Goal: Navigation & Orientation: Find specific page/section

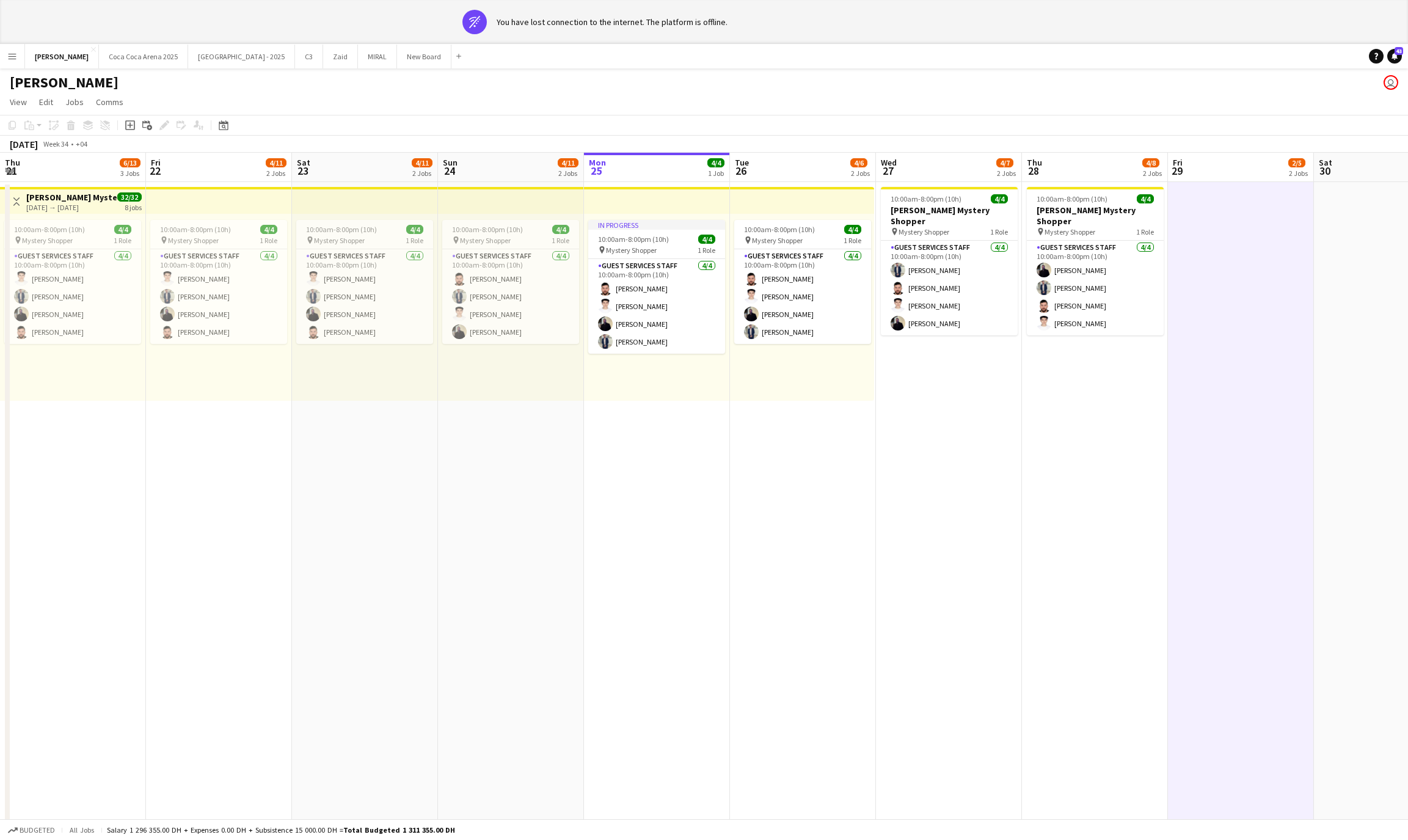
scroll to position [0, 291]
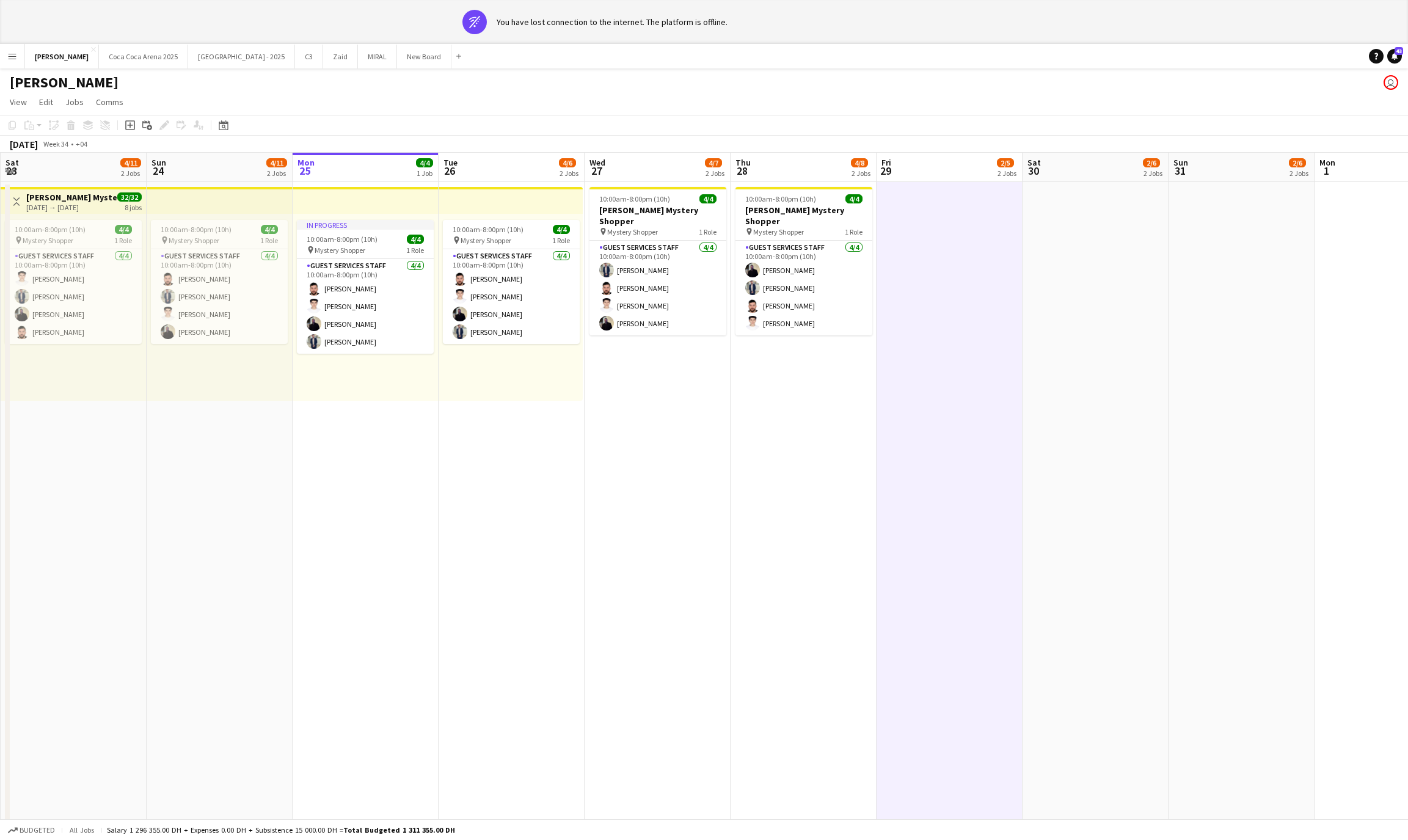
click at [18, 55] on button "Menu" at bounding box center [12, 56] width 24 height 24
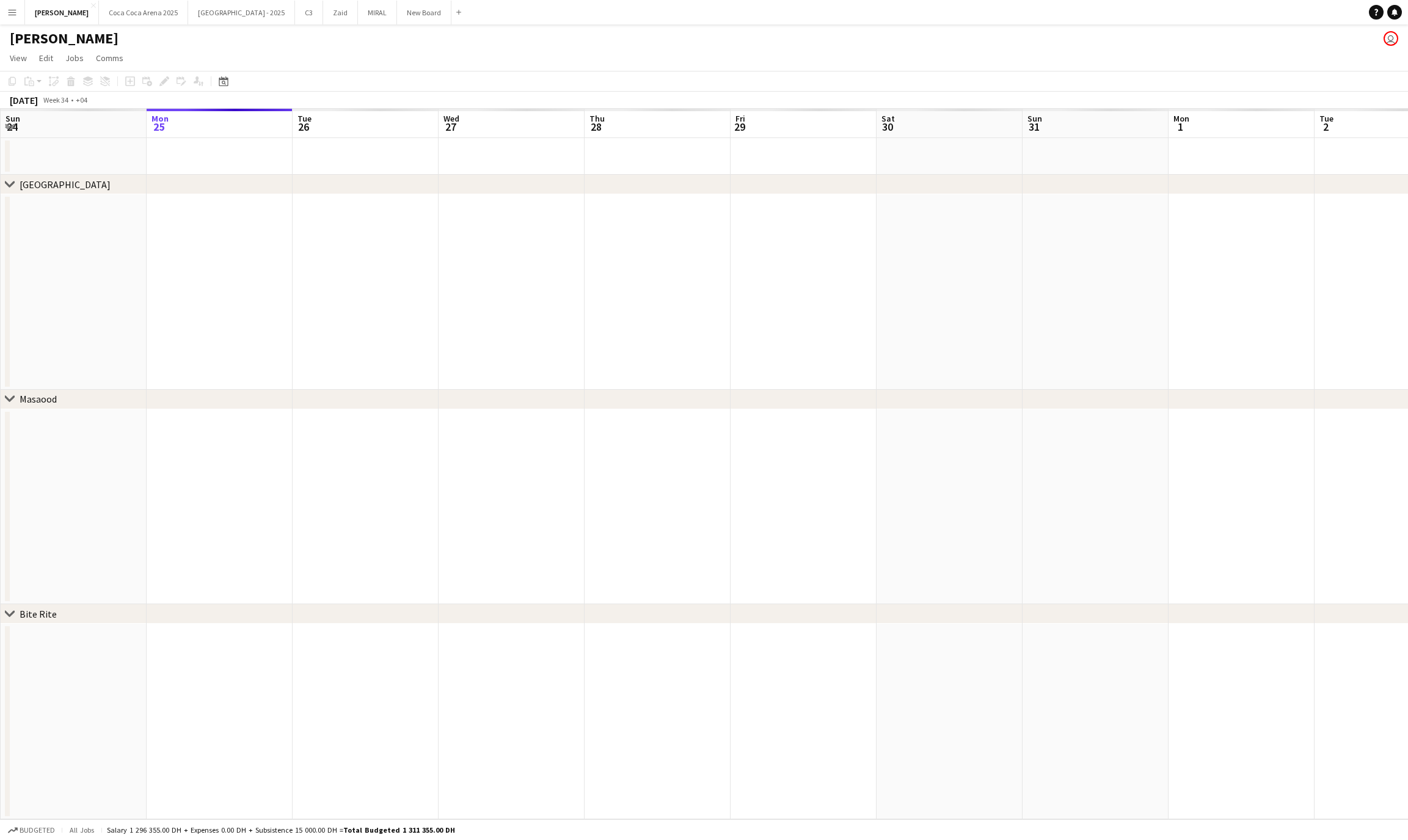
click at [11, 9] on app-icon "Menu" at bounding box center [12, 12] width 10 height 10
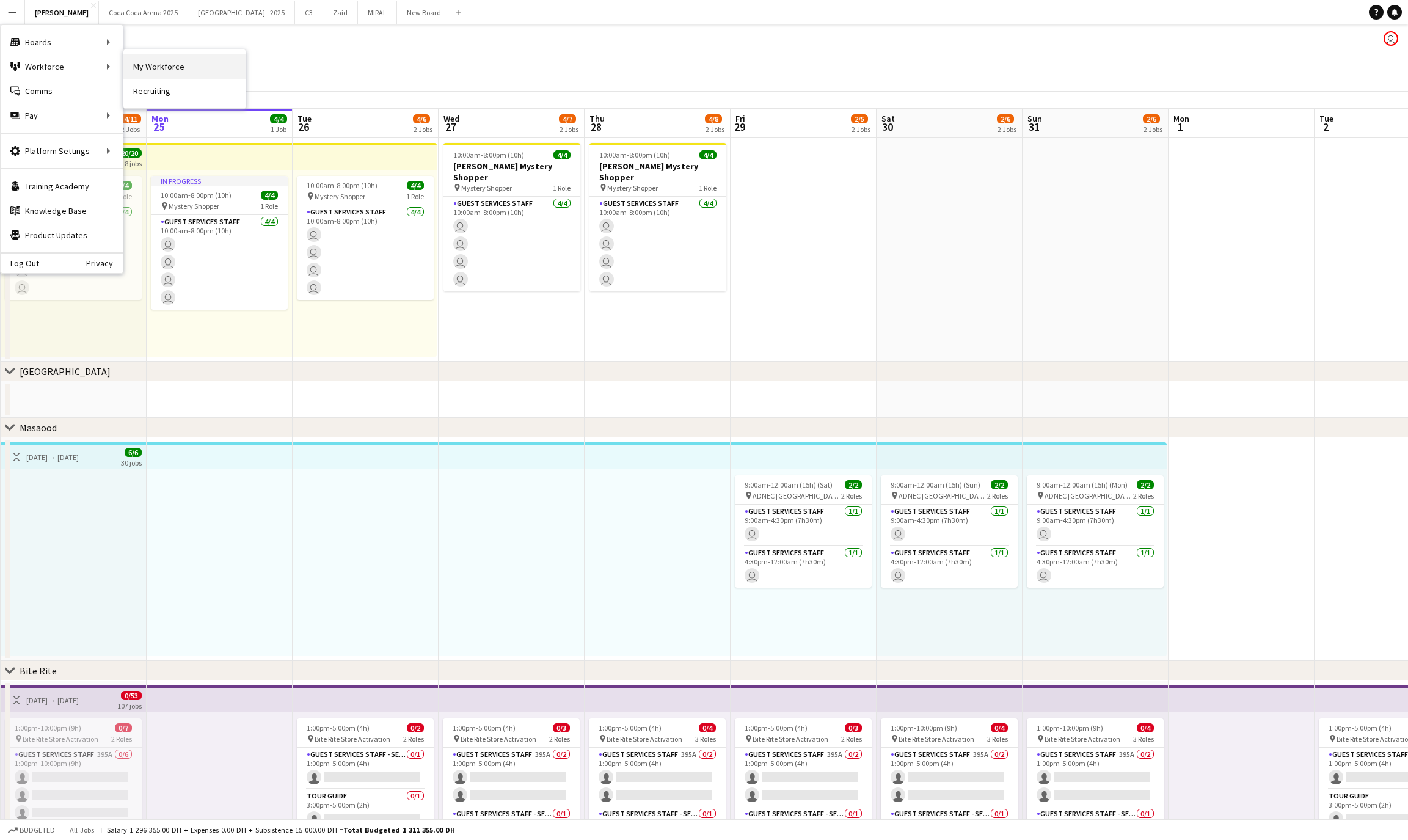
click at [134, 66] on link "My Workforce" at bounding box center [185, 66] width 122 height 24
